Goal: Task Accomplishment & Management: Complete application form

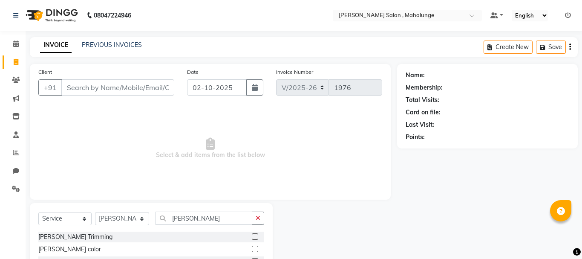
select select "7250"
select select "service"
select select "66814"
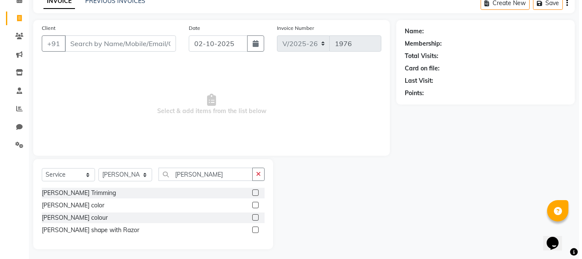
scroll to position [47, 0]
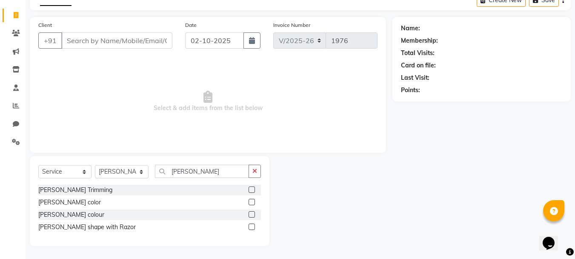
type input "[PERSON_NAME]"
click at [250, 228] on label at bounding box center [252, 226] width 6 height 6
click at [250, 228] on input "checkbox" at bounding box center [252, 227] width 6 height 6
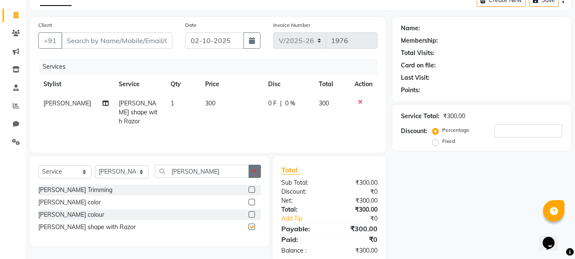
checkbox input "false"
click at [254, 172] on icon "button" at bounding box center [255, 171] width 5 height 6
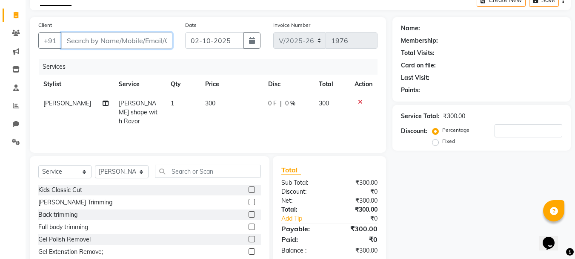
click at [130, 41] on input "Client" at bounding box center [116, 40] width 111 height 16
type input "9"
type input "0"
type input "9834945617"
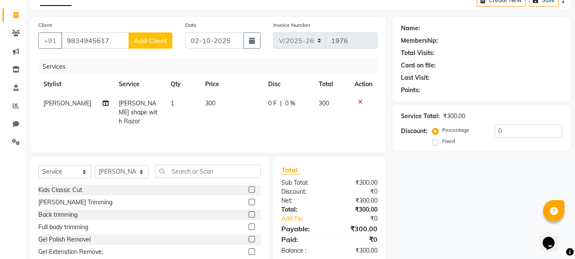
click at [138, 40] on span "Add Client" at bounding box center [151, 40] width 34 height 9
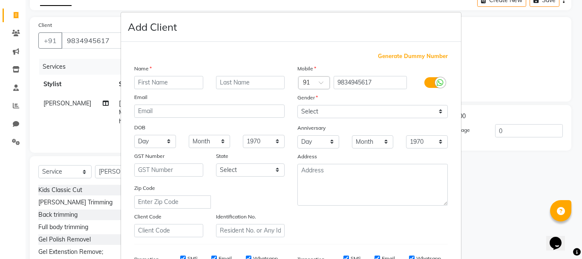
click at [197, 79] on input "text" at bounding box center [168, 82] width 69 height 13
click at [188, 84] on input "text" at bounding box center [168, 82] width 69 height 13
click at [303, 112] on select "Select [DEMOGRAPHIC_DATA] [DEMOGRAPHIC_DATA] Other Prefer Not To Say" at bounding box center [372, 111] width 150 height 13
select select "[DEMOGRAPHIC_DATA]"
click at [297, 105] on select "Select [DEMOGRAPHIC_DATA] [DEMOGRAPHIC_DATA] Other Prefer Not To Say" at bounding box center [372, 111] width 150 height 13
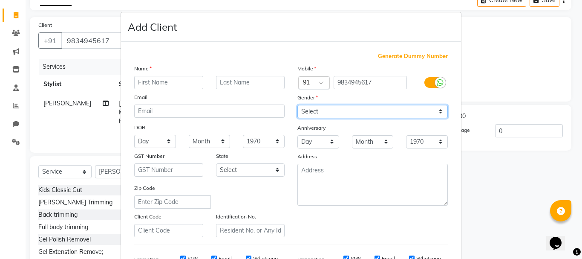
click at [301, 109] on select "Select [DEMOGRAPHIC_DATA] [DEMOGRAPHIC_DATA] Other Prefer Not To Say" at bounding box center [372, 111] width 150 height 13
click at [308, 206] on div "Mobile Country Code × 91 9834945617 Gender Select [DEMOGRAPHIC_DATA] [DEMOGRAPH…" at bounding box center [372, 150] width 163 height 173
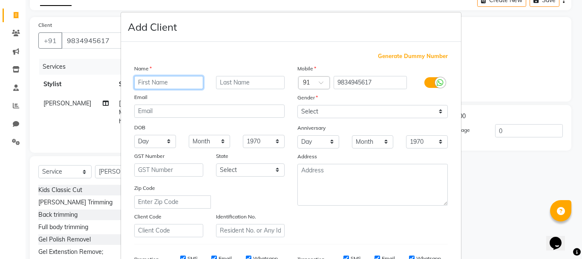
click at [141, 81] on input "text" at bounding box center [168, 82] width 69 height 13
click at [149, 83] on input "text" at bounding box center [168, 82] width 69 height 13
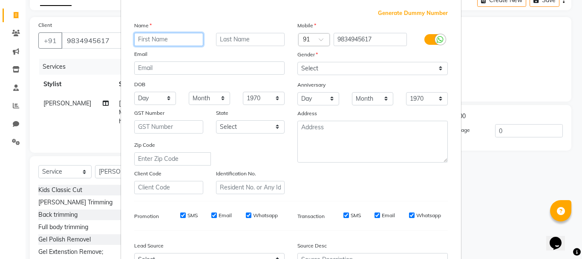
scroll to position [0, 0]
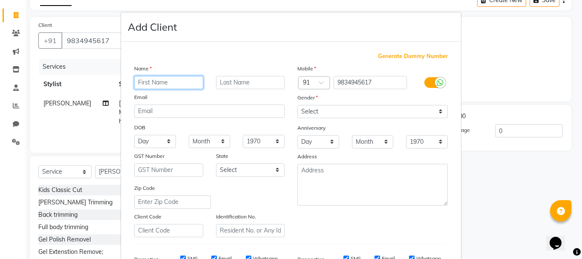
click at [169, 84] on input "text" at bounding box center [168, 82] width 69 height 13
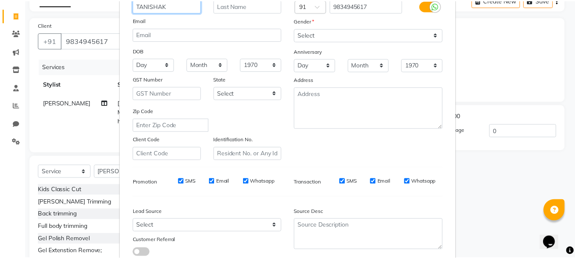
scroll to position [135, 0]
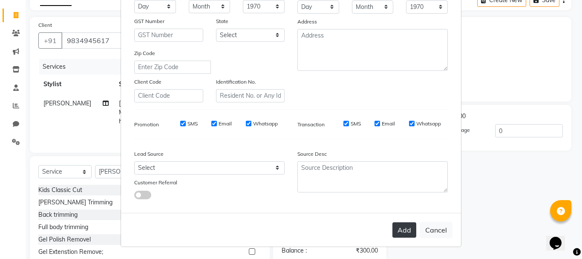
type input "TANISHAK"
click at [401, 233] on button "Add" at bounding box center [404, 229] width 24 height 15
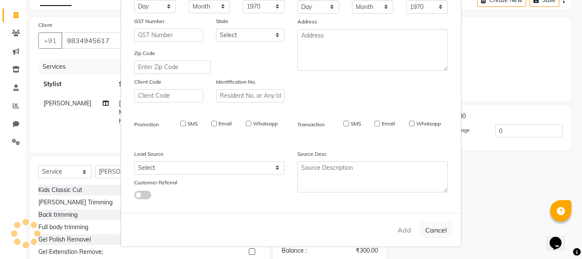
select select
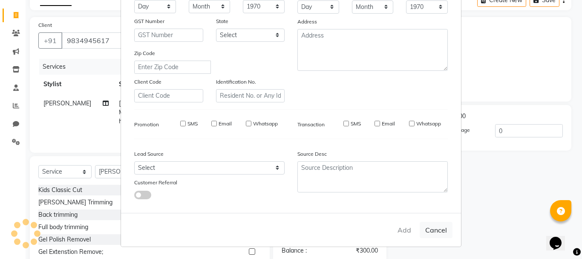
select select
checkbox input "false"
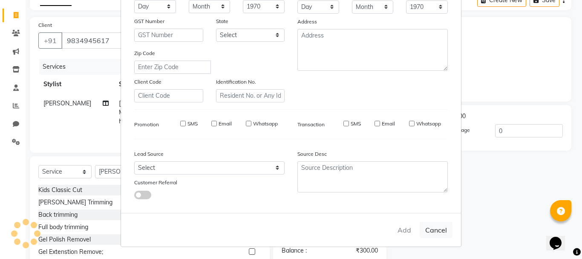
checkbox input "false"
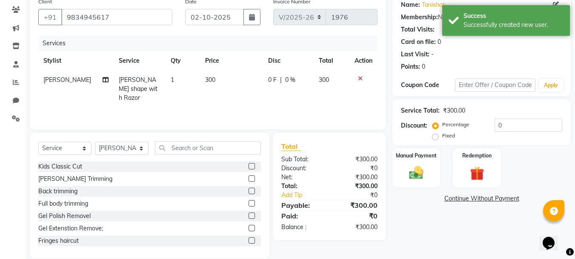
scroll to position [83, 0]
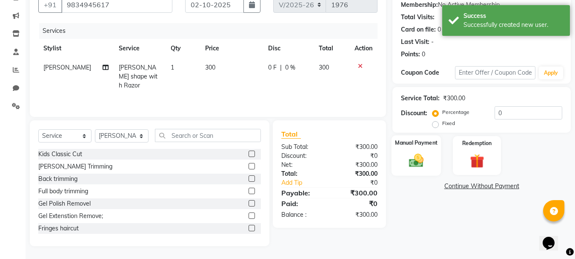
click at [412, 169] on div "Manual Payment" at bounding box center [417, 155] width 50 height 40
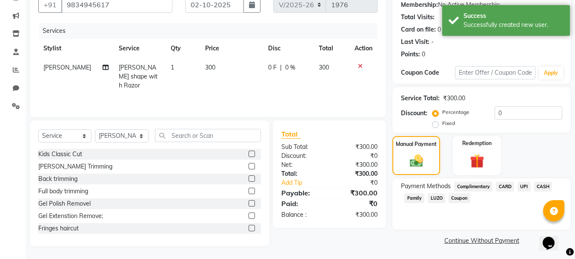
click at [526, 186] on span "UPI" at bounding box center [524, 186] width 13 height 10
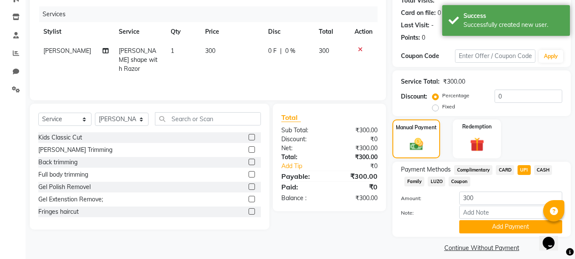
scroll to position [107, 0]
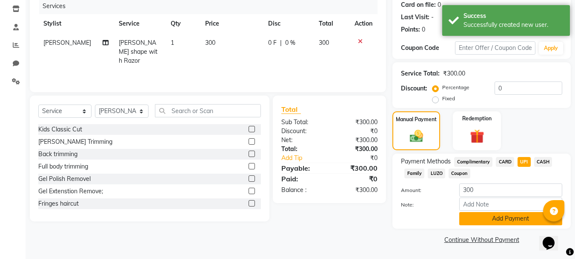
click at [504, 217] on button "Add Payment" at bounding box center [511, 218] width 103 height 13
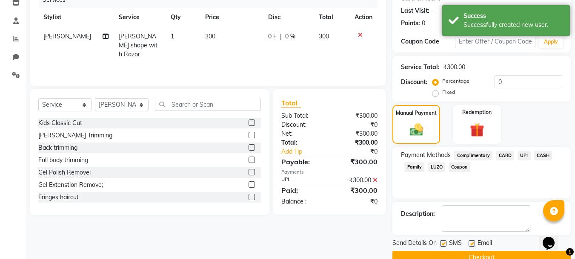
scroll to position [132, 0]
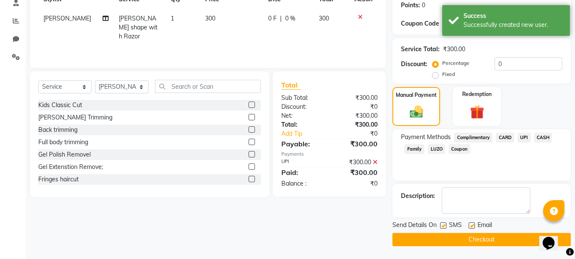
click at [417, 238] on button "Checkout" at bounding box center [482, 239] width 178 height 13
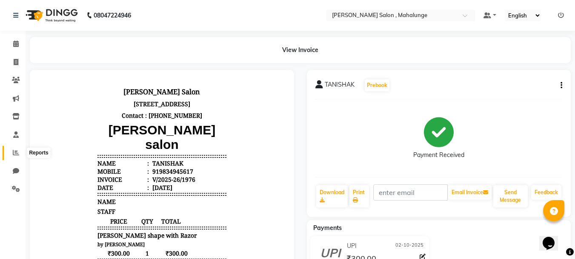
click at [14, 148] on span at bounding box center [16, 153] width 15 height 10
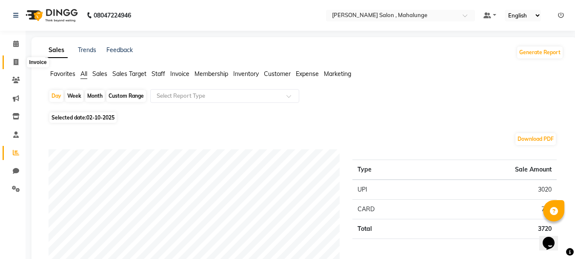
click at [11, 66] on span at bounding box center [16, 63] width 15 height 10
select select "7250"
select select "service"
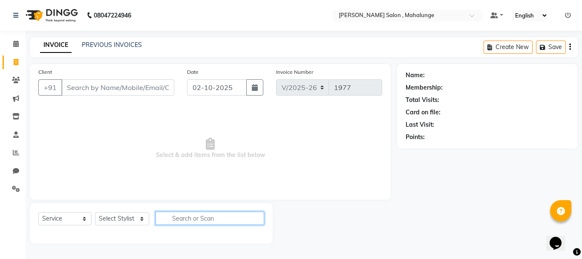
click at [186, 222] on input "text" at bounding box center [209, 217] width 109 height 13
type input "LOR"
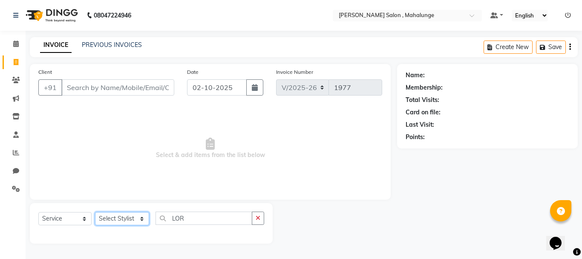
drag, startPoint x: 114, startPoint y: 223, endPoint x: 130, endPoint y: 208, distance: 22.0
click at [130, 208] on div "Select Service Product Membership Package Voucher Prepaid Gift Card Select Styl…" at bounding box center [151, 223] width 243 height 40
select select "76518"
click at [95, 212] on select "Select Stylist admin godrej [PERSON_NAME] [PERSON_NAME] [PERSON_NAME] [PERSON_N…" at bounding box center [122, 218] width 54 height 13
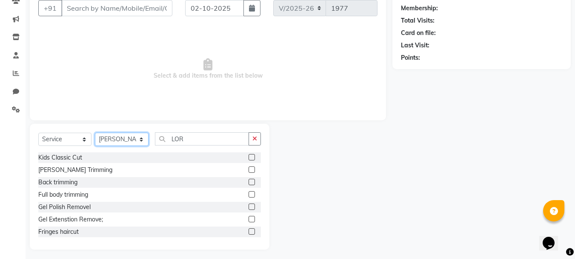
scroll to position [83, 0]
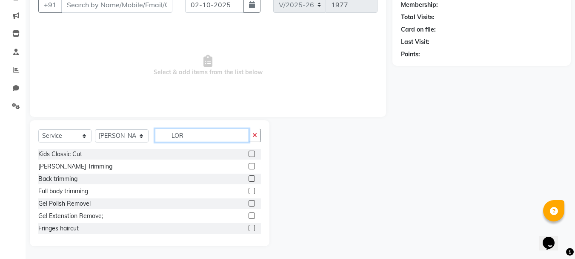
drag, startPoint x: 213, startPoint y: 138, endPoint x: 212, endPoint y: 122, distance: 15.8
click at [215, 136] on input "LOR" at bounding box center [202, 135] width 94 height 13
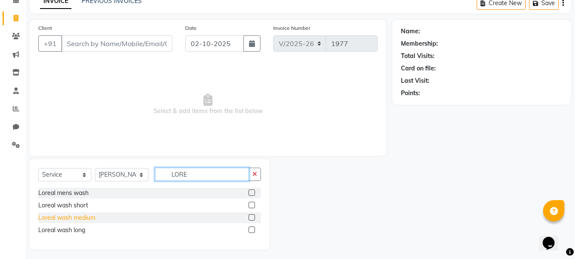
scroll to position [47, 0]
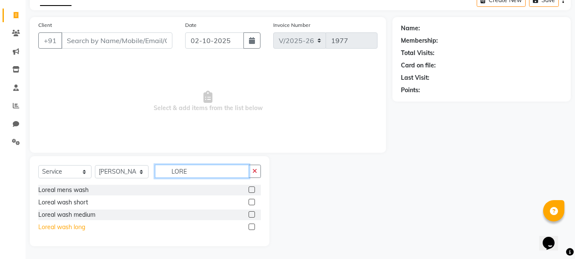
type input "LORE"
click at [79, 227] on div "Loreal wash long" at bounding box center [61, 226] width 47 height 9
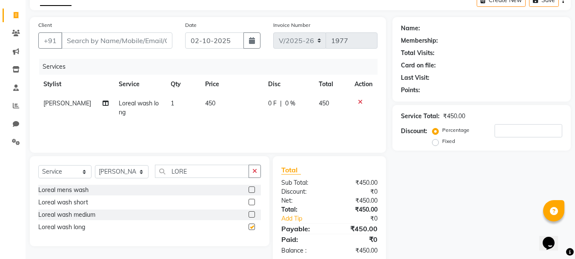
checkbox input "false"
click at [113, 41] on input "Client" at bounding box center [116, 40] width 111 height 16
type input "9"
type input "0"
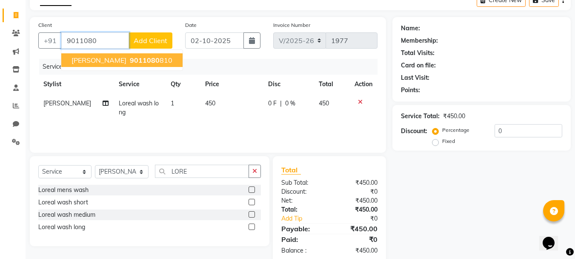
click at [130, 60] on span "9011080" at bounding box center [145, 60] width 30 height 9
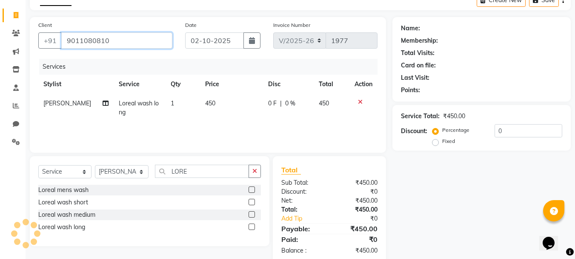
type input "9011080810"
select select "1: Object"
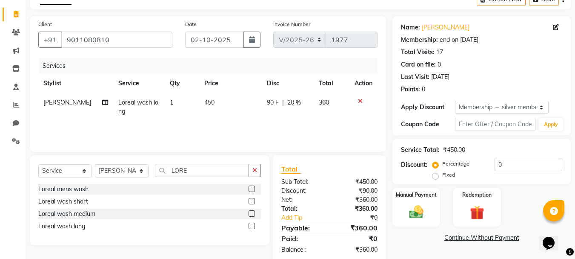
scroll to position [64, 0]
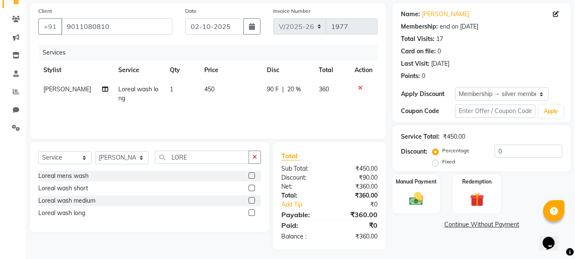
type input "20"
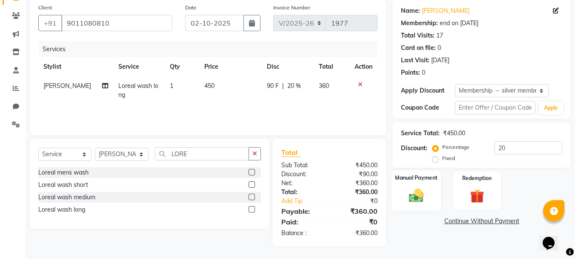
click at [424, 194] on img at bounding box center [417, 195] width 24 height 17
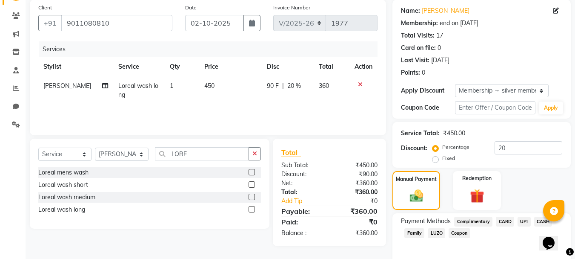
click at [523, 218] on span "UPI" at bounding box center [524, 221] width 13 height 10
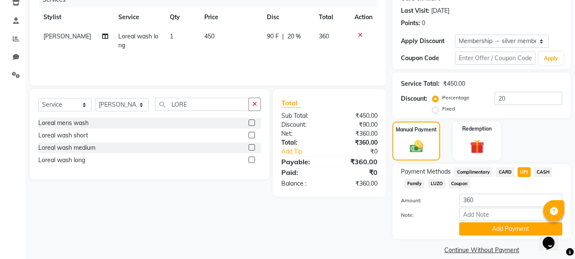
scroll to position [124, 0]
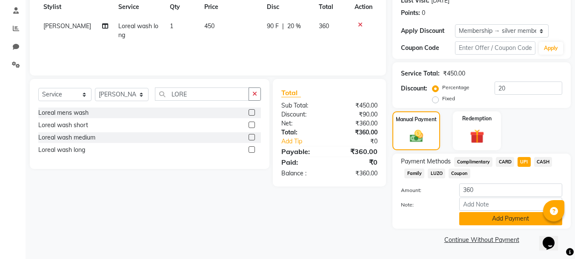
click at [503, 217] on button "Add Payment" at bounding box center [511, 218] width 103 height 13
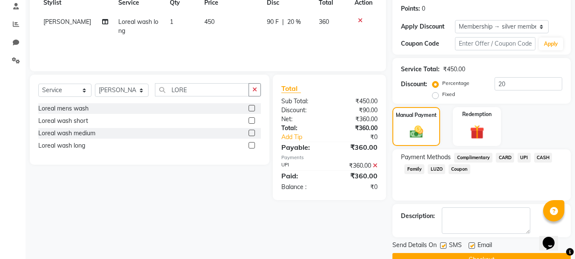
scroll to position [148, 0]
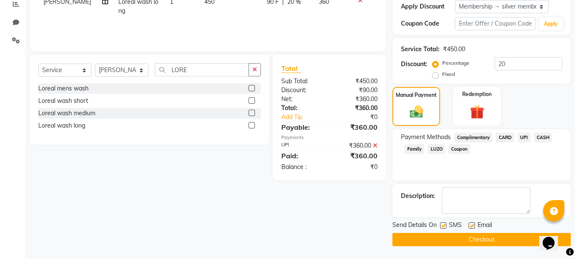
click at [485, 241] on button "Checkout" at bounding box center [482, 239] width 178 height 13
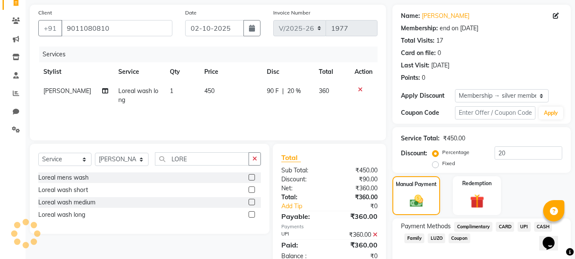
scroll to position [0, 0]
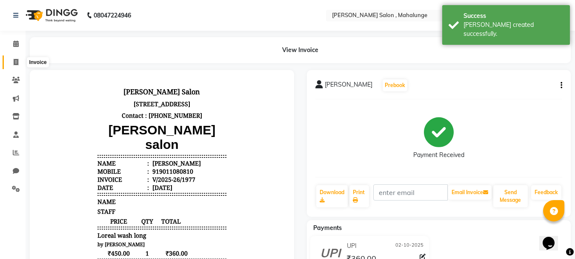
click at [12, 63] on span at bounding box center [16, 63] width 15 height 10
select select "7250"
select select "service"
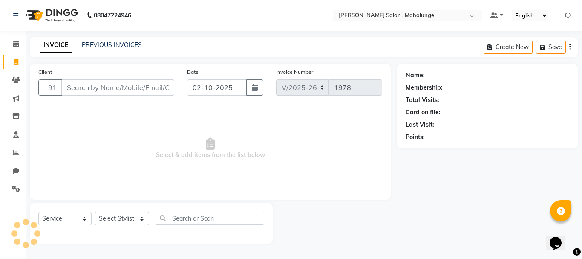
click at [15, 87] on li "Clients" at bounding box center [13, 80] width 26 height 18
click at [17, 82] on icon at bounding box center [16, 80] width 8 height 6
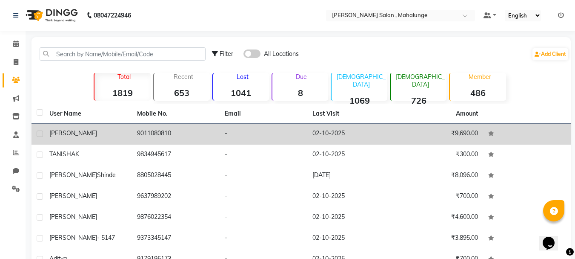
click at [58, 134] on span "[PERSON_NAME]" at bounding box center [73, 133] width 48 height 8
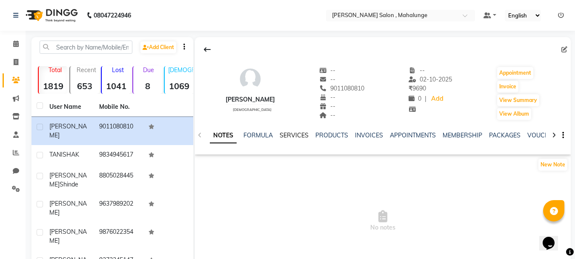
click at [291, 136] on link "SERVICES" at bounding box center [294, 135] width 29 height 8
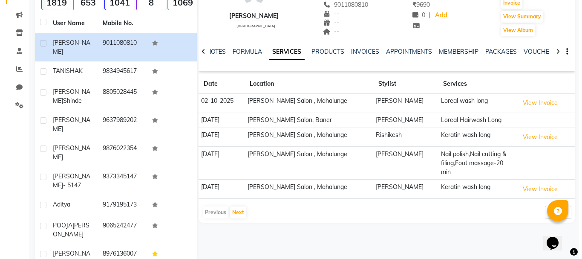
scroll to position [85, 0]
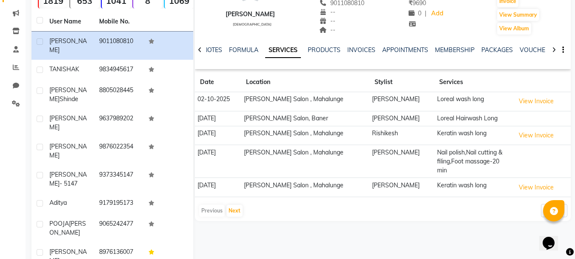
click at [458, 120] on td "Loreal Hairwash Long" at bounding box center [473, 118] width 78 height 15
click at [459, 118] on td "Loreal Hairwash Long" at bounding box center [473, 118] width 78 height 15
click at [526, 139] on button "View Invoice" at bounding box center [536, 135] width 43 height 13
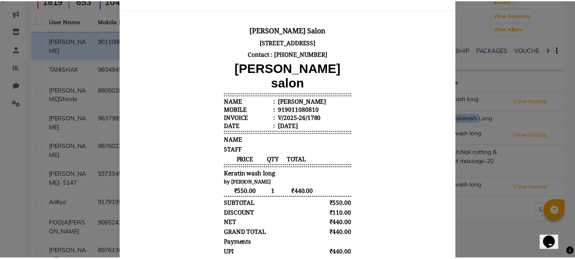
scroll to position [0, 0]
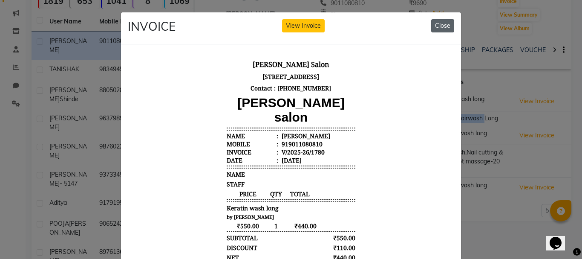
click at [442, 25] on button "Close" at bounding box center [442, 25] width 23 height 13
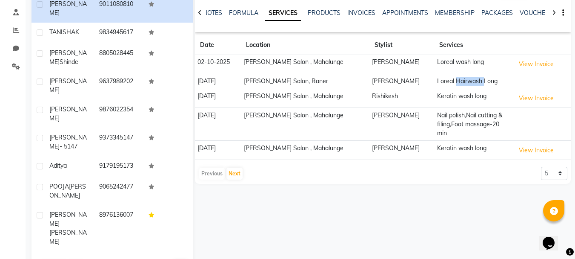
scroll to position [132, 0]
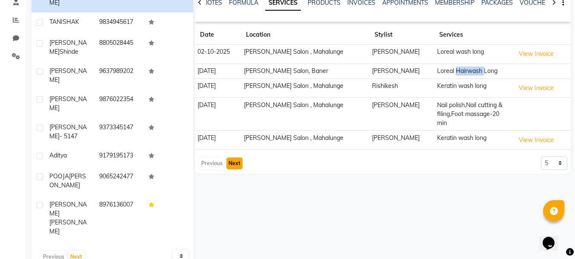
click at [229, 157] on button "Next" at bounding box center [235, 163] width 16 height 12
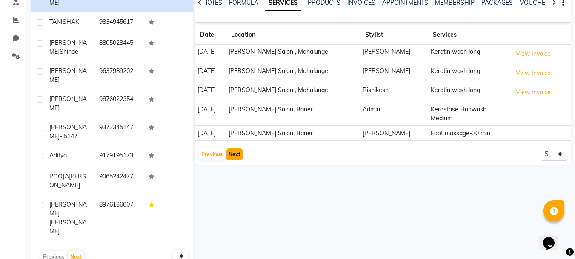
click at [239, 148] on button "Next" at bounding box center [235, 154] width 16 height 12
